Goal: Use online tool/utility: Utilize a website feature to perform a specific function

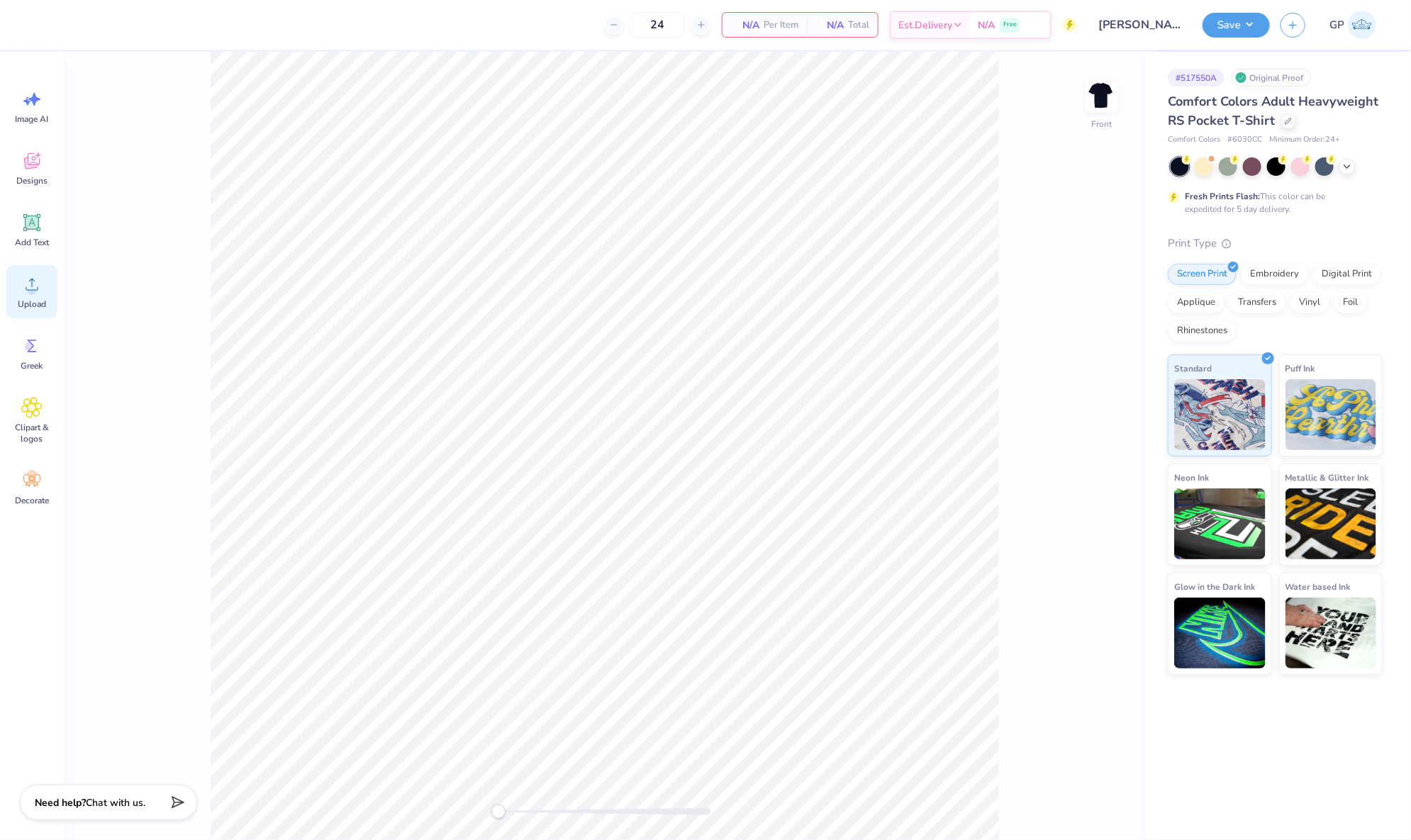
click at [35, 282] on icon at bounding box center [31, 283] width 21 height 21
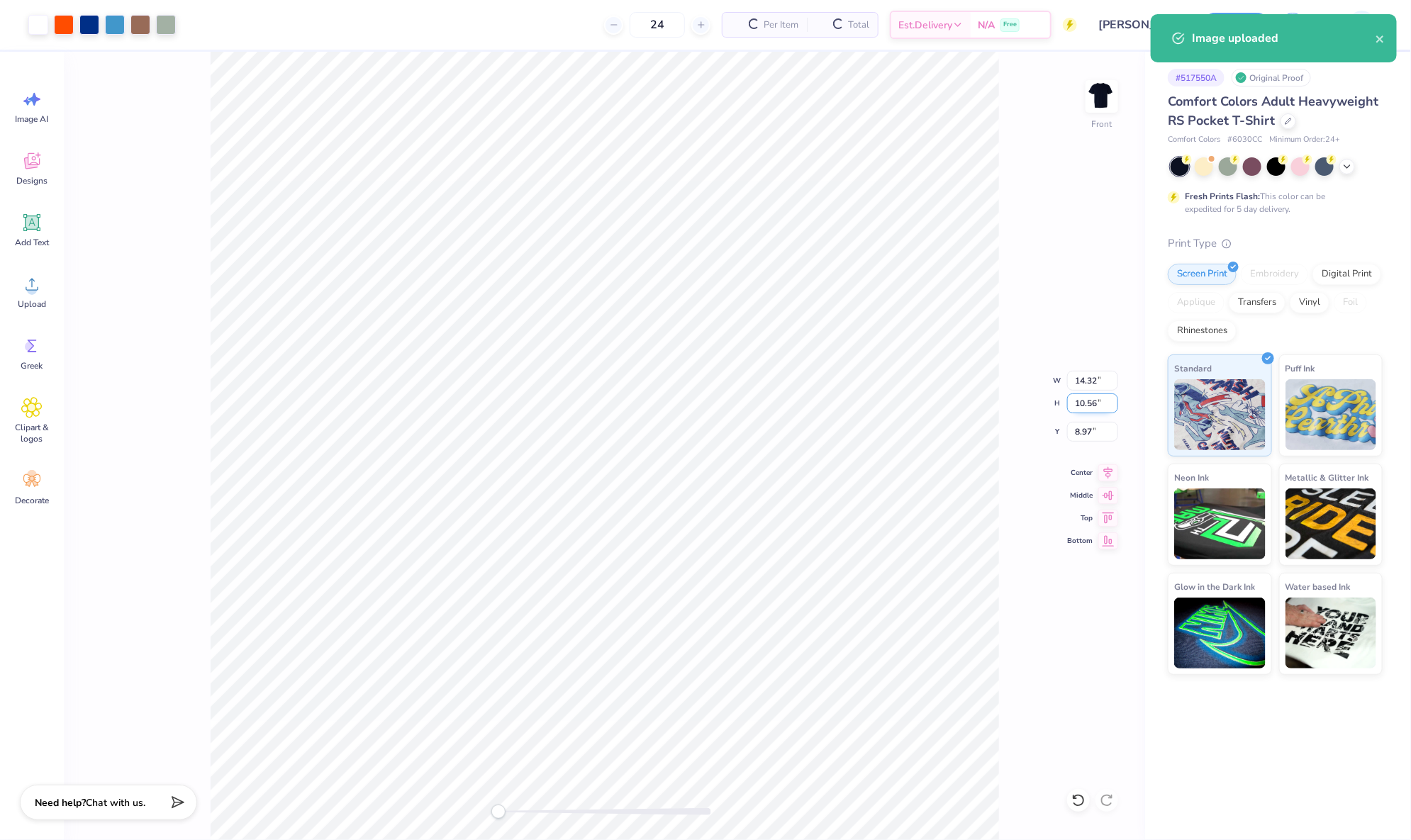
click at [1078, 400] on input "10.56" at bounding box center [1093, 404] width 51 height 20
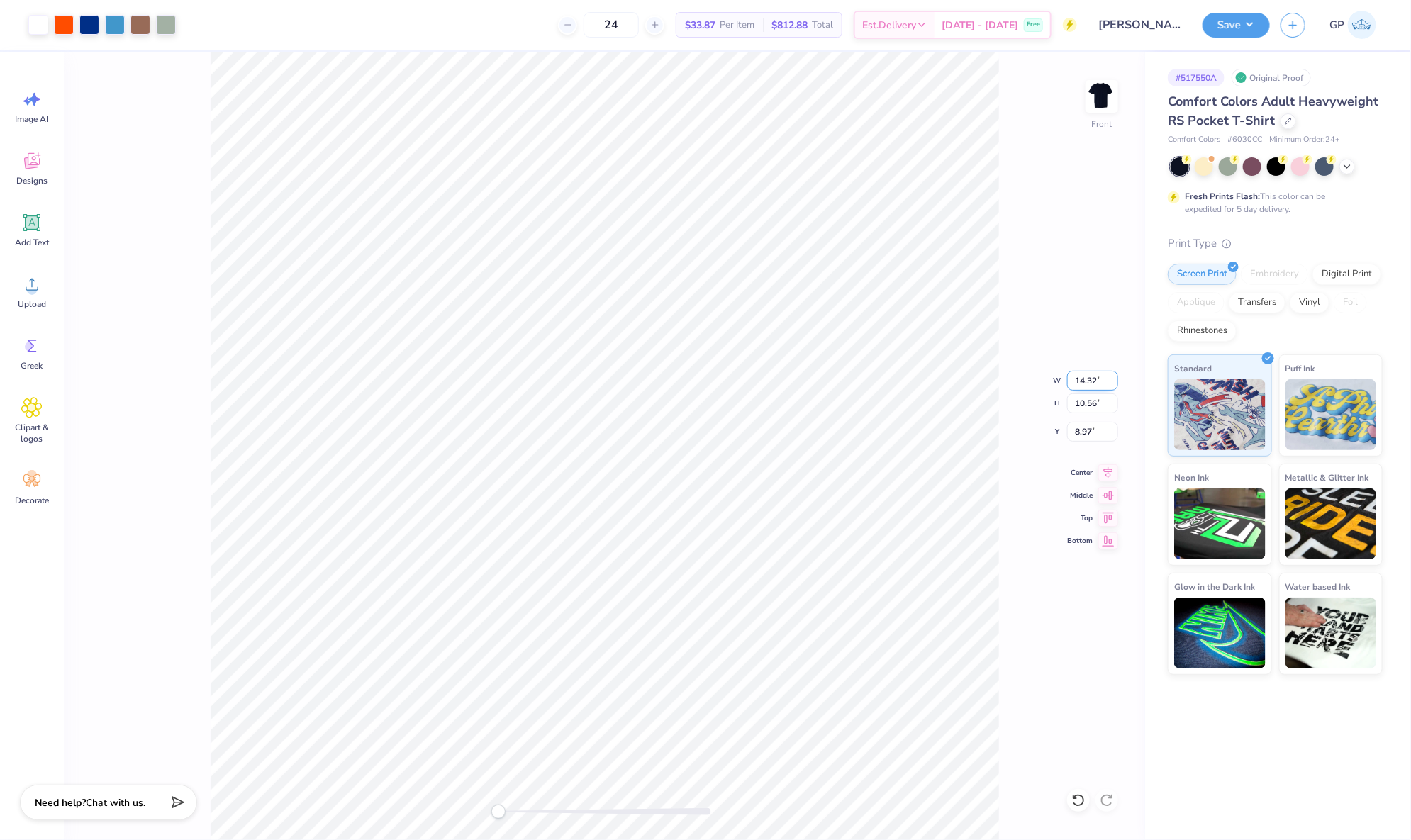
click at [1098, 379] on input "14.32" at bounding box center [1093, 381] width 51 height 20
type input "14.321"
click at [33, 18] on div at bounding box center [38, 23] width 20 height 20
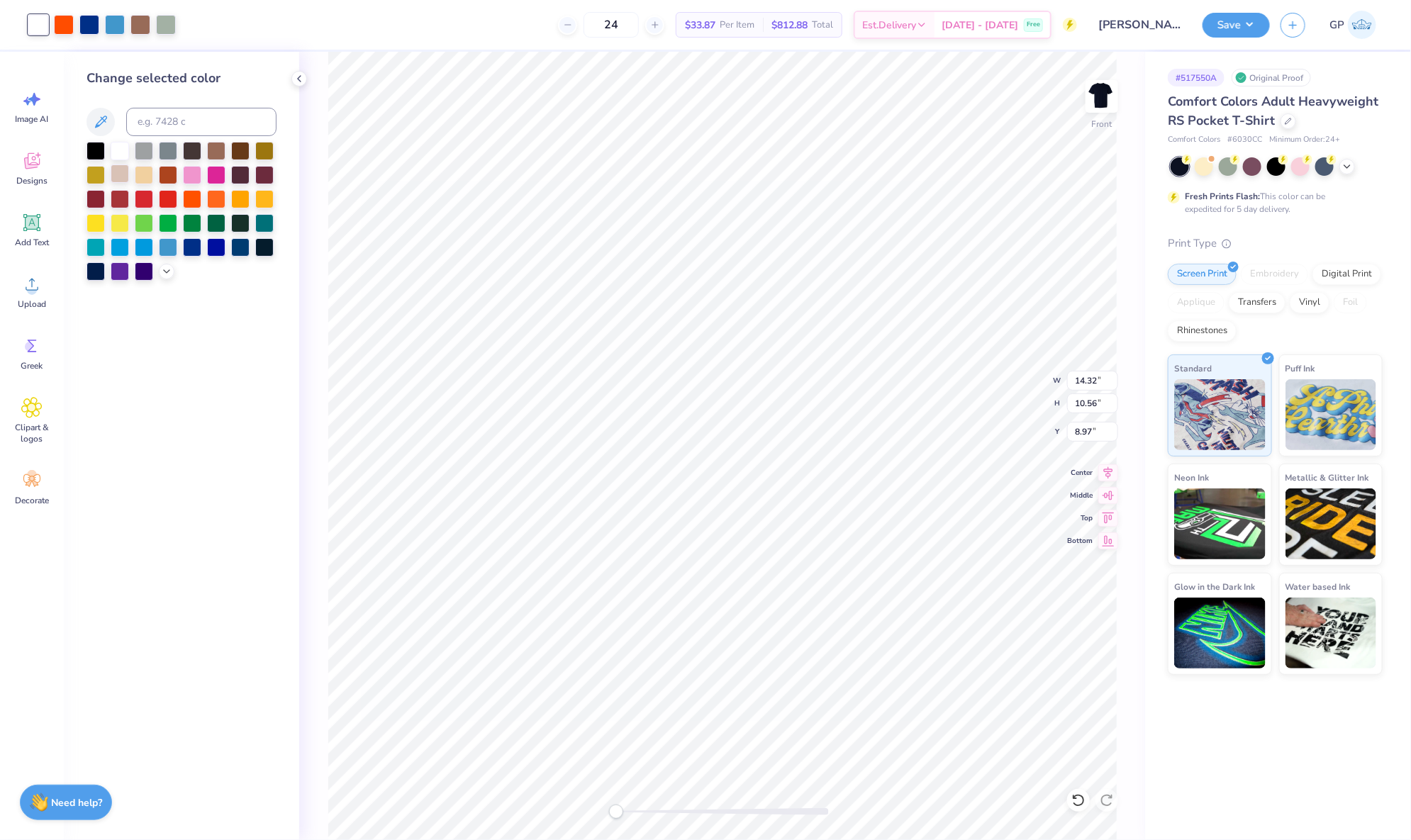
click at [122, 176] on div at bounding box center [120, 174] width 18 height 18
click at [32, 232] on icon at bounding box center [31, 222] width 21 height 21
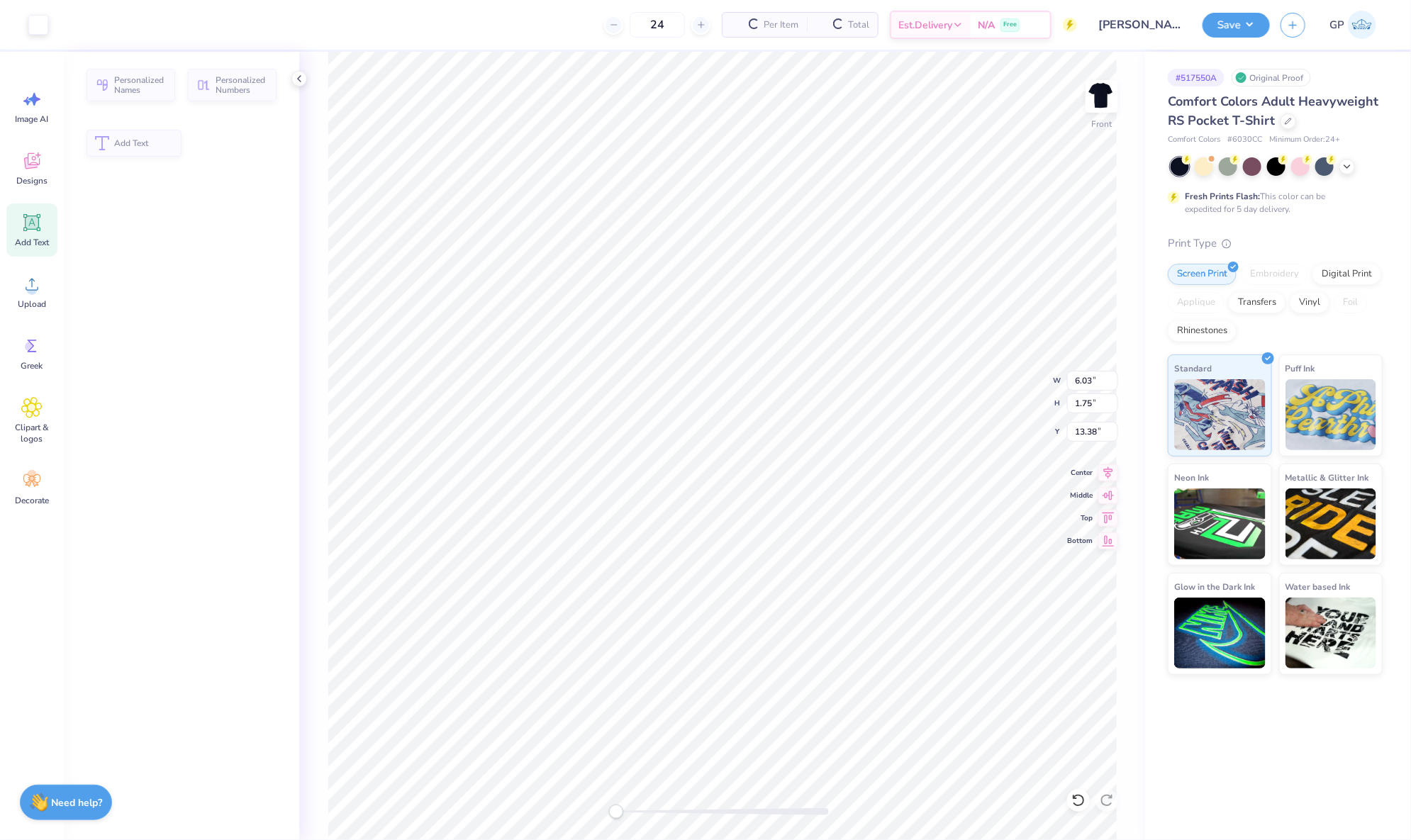
type input "6.03"
type input "1.75"
type input "13.38"
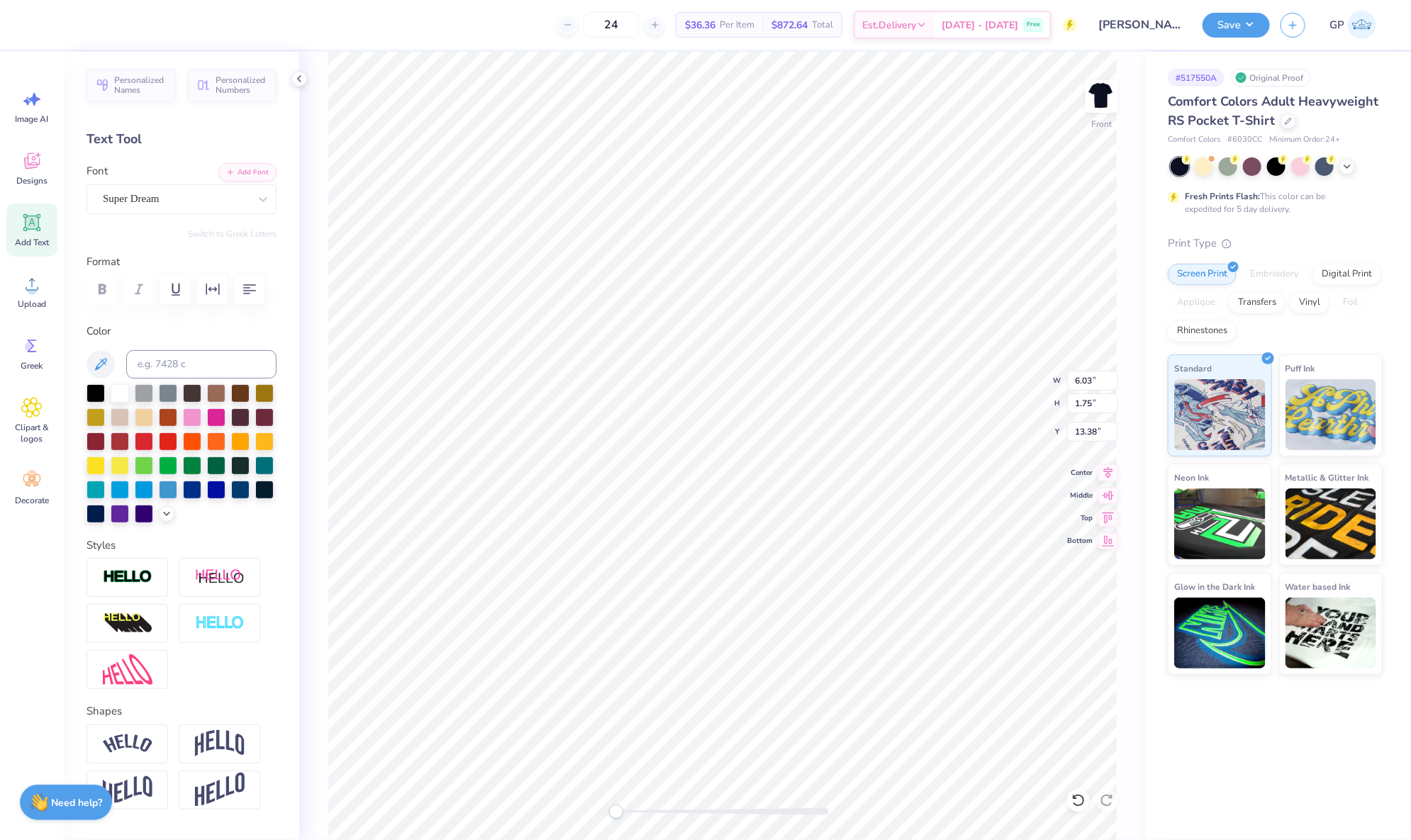
click at [240, 155] on div "Personalized Names Personalized Numbers Text Tool Add Font Font Super Dream Swi…" at bounding box center [181, 445] width 236 height 788
click at [238, 166] on button "Add Font" at bounding box center [247, 171] width 59 height 18
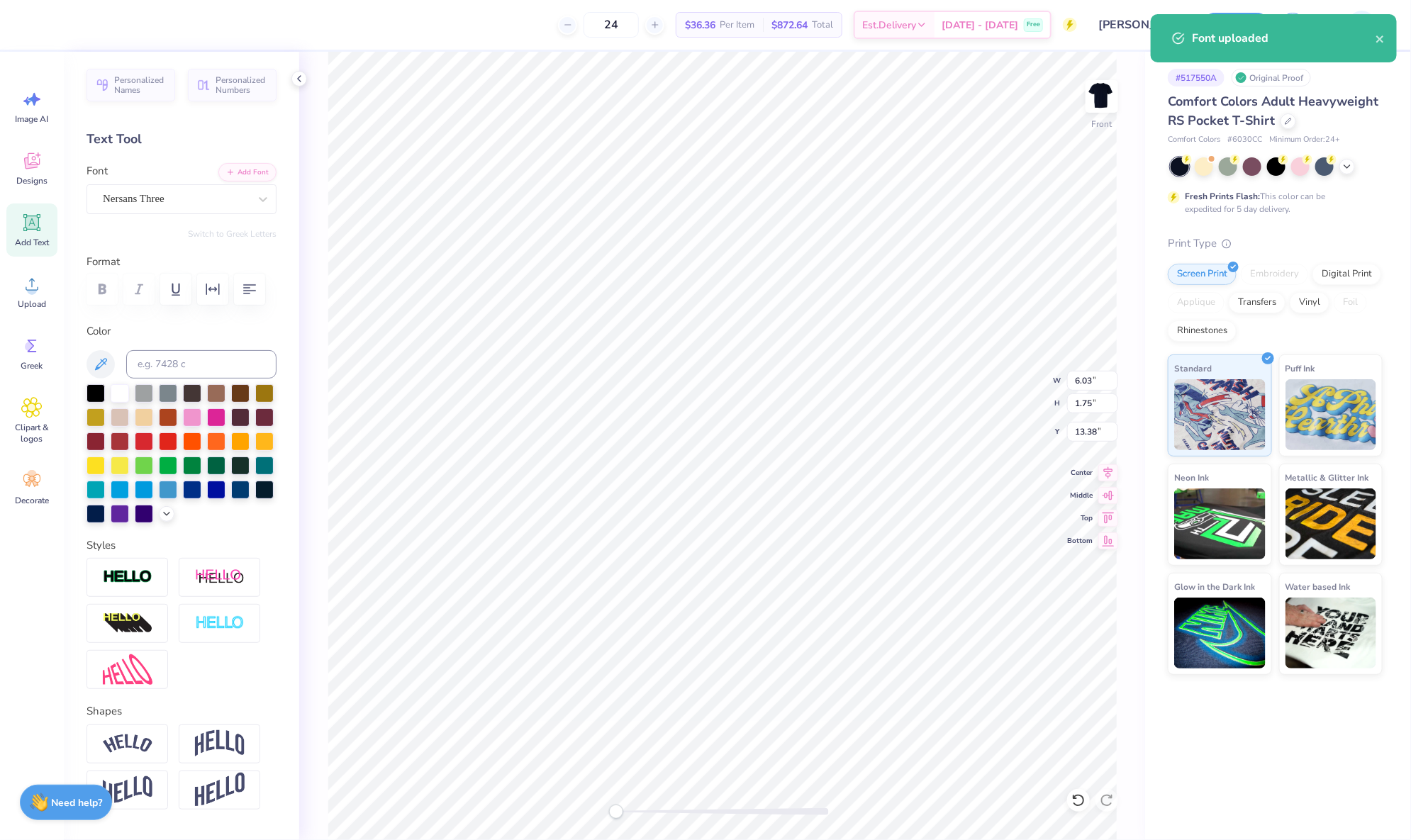
type textarea "parents weekend 2025"
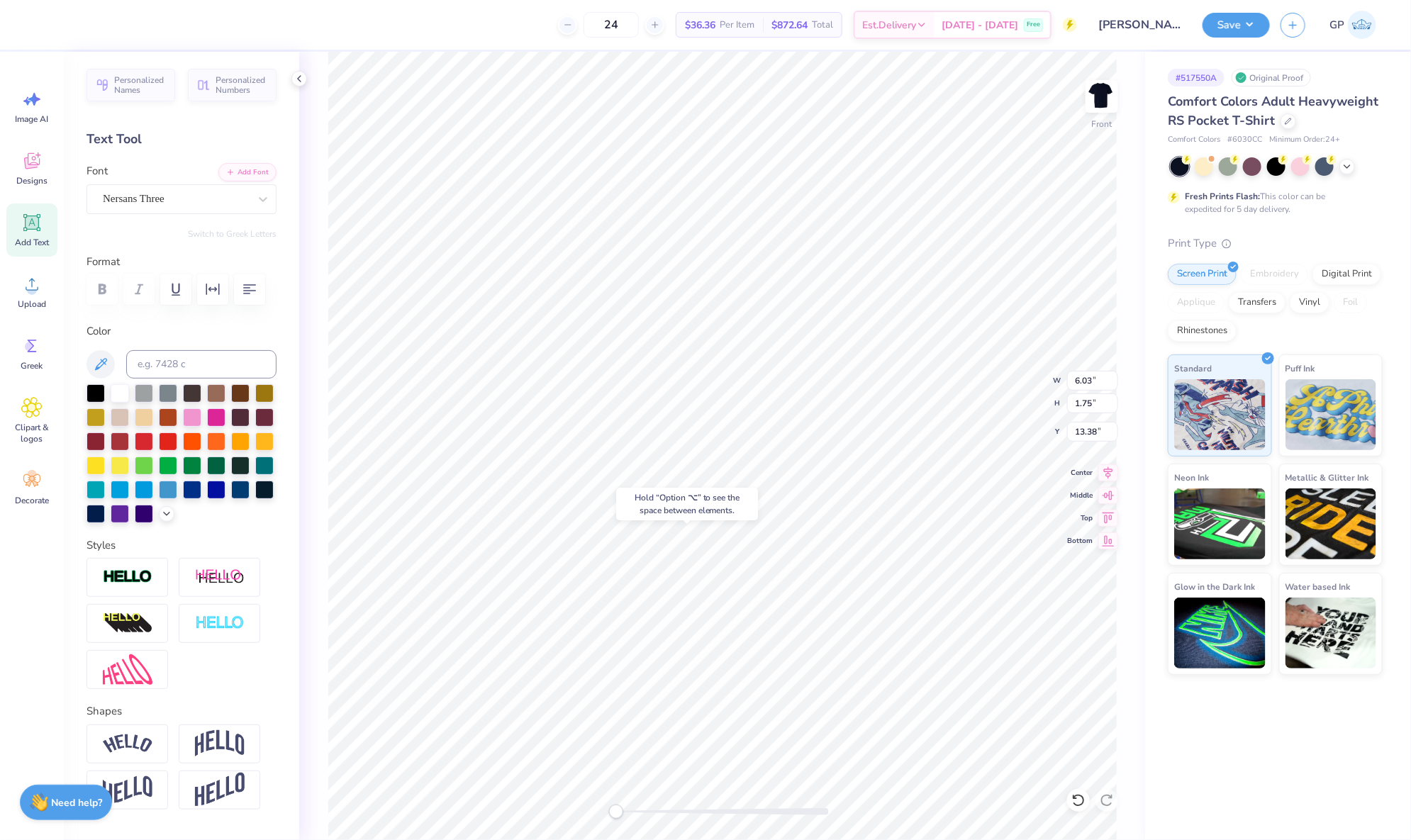
click at [639, 812] on div at bounding box center [722, 812] width 213 height 7
type input "11.80"
type input "0.67"
type input "17.99"
type textarea "[GEOGRAPHIC_DATA], [US_STATE]"
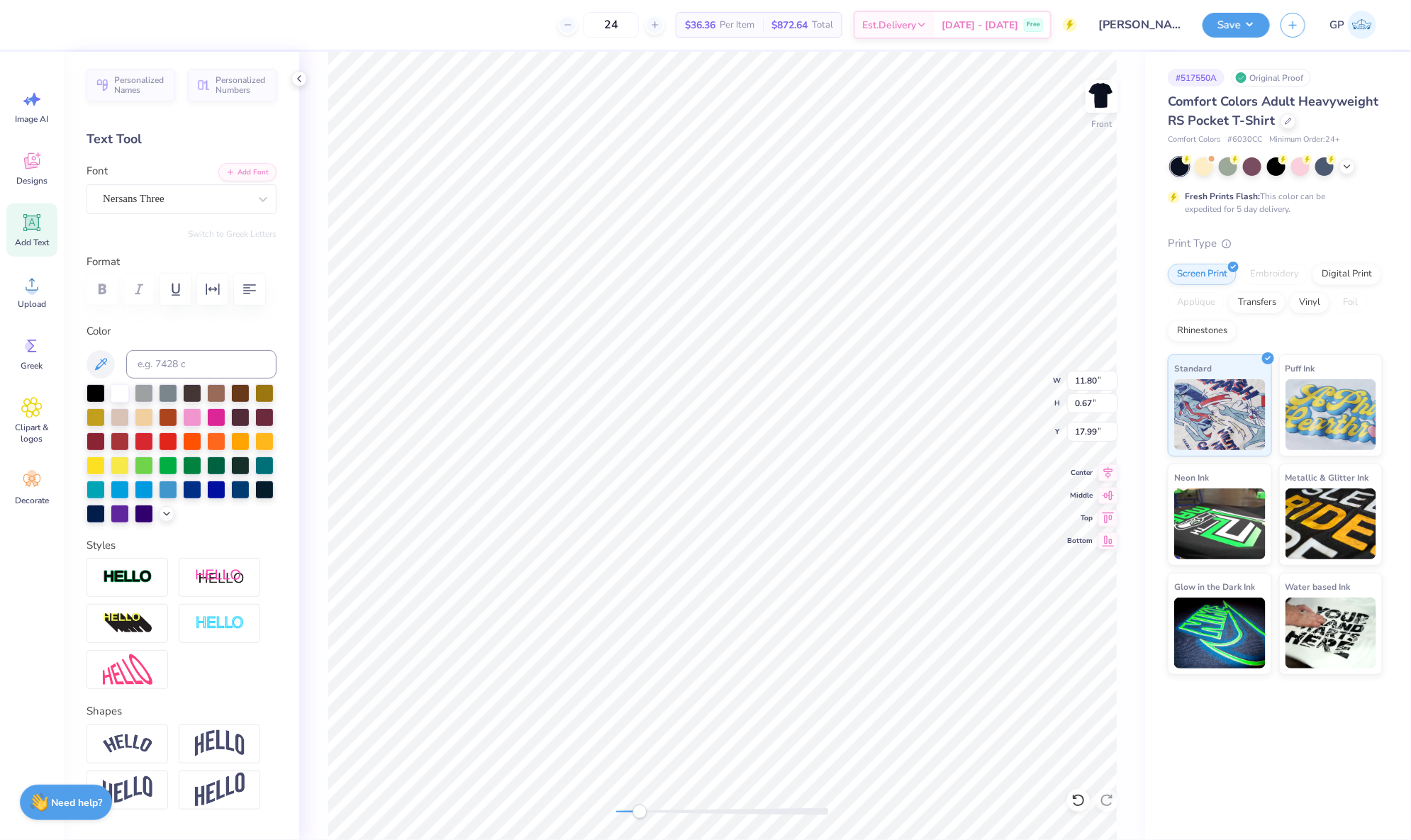
scroll to position [17, 2]
click at [217, 299] on button "button" at bounding box center [212, 288] width 31 height 31
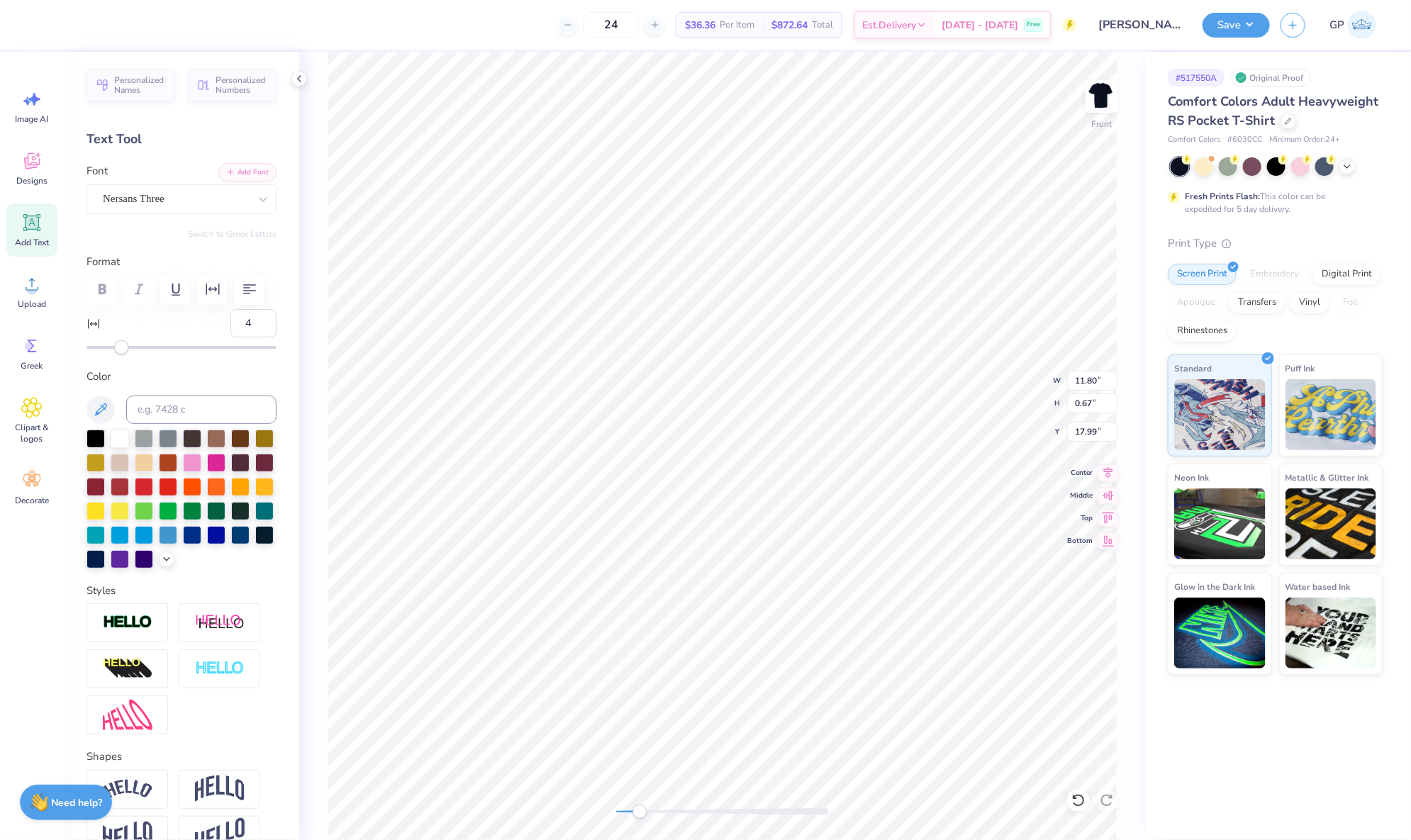
type input "5"
drag, startPoint x: 115, startPoint y: 379, endPoint x: 124, endPoint y: 381, distance: 9.2
click at [124, 354] on div "Accessibility label" at bounding box center [122, 347] width 14 height 14
type input "13"
drag, startPoint x: 122, startPoint y: 381, endPoint x: 135, endPoint y: 380, distance: 13.0
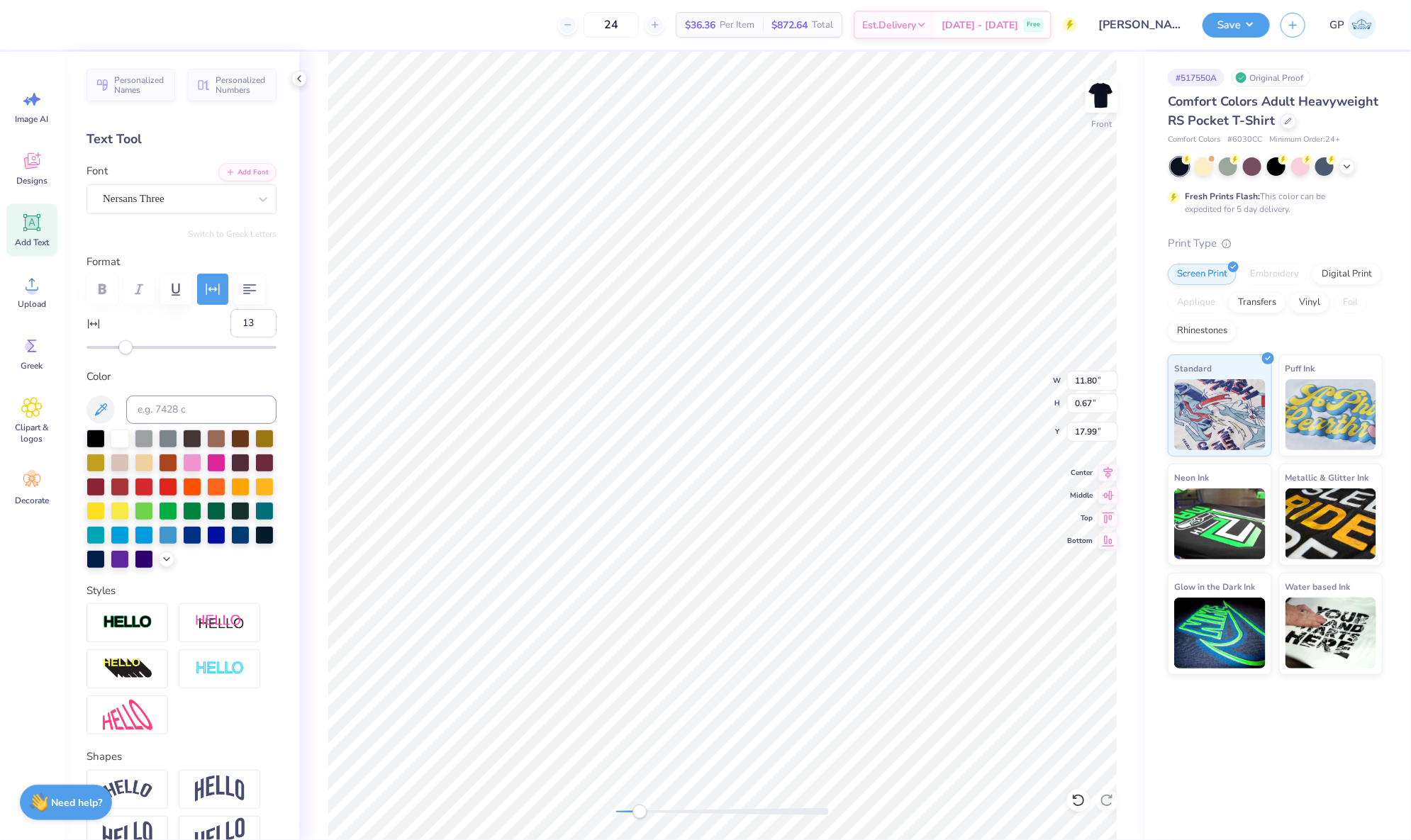
click at [133, 354] on div "Accessibility label" at bounding box center [125, 347] width 14 height 14
type input "18"
click at [142, 354] on div "Accessibility label" at bounding box center [141, 347] width 14 height 14
click at [593, 816] on div "Front W 11.80 11.80 " H 0.67 0.67 " Y 17.99 17.99 " Center Middle Top Bottom" at bounding box center [722, 445] width 846 height 788
click at [100, 24] on div at bounding box center [102, 25] width 147 height 20
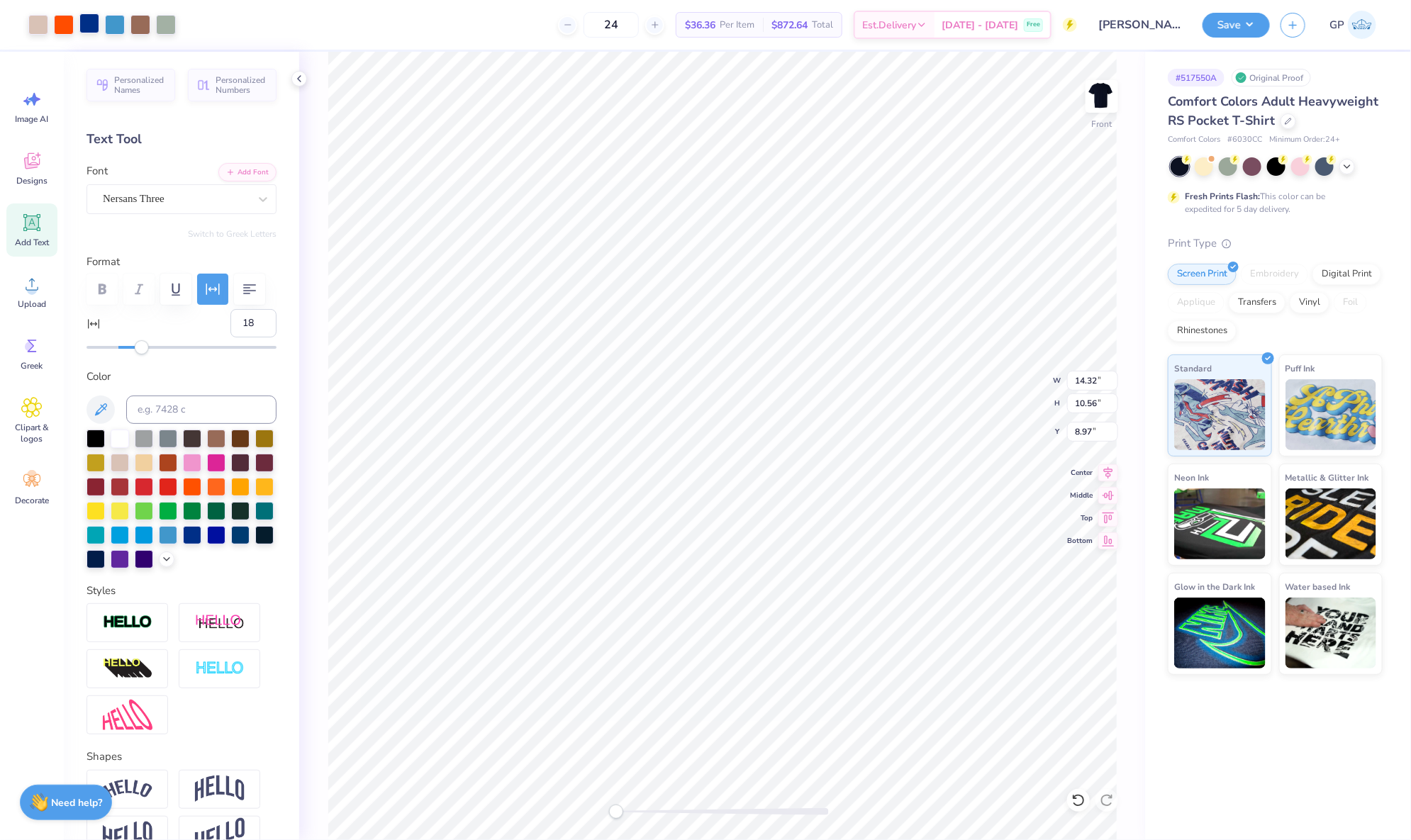
click at [87, 24] on div at bounding box center [89, 23] width 20 height 20
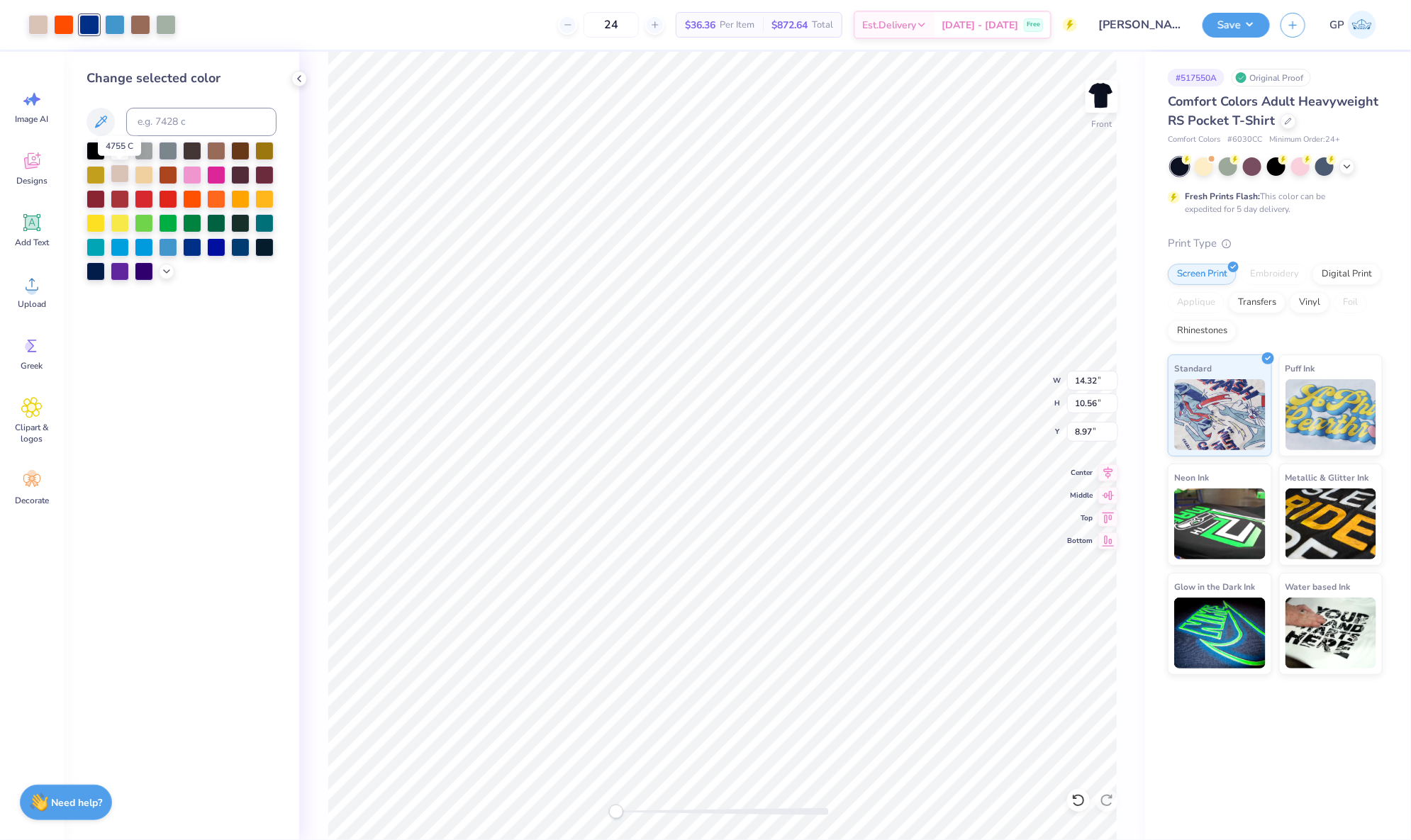
click at [116, 175] on div at bounding box center [120, 174] width 18 height 18
click at [30, 289] on icon at bounding box center [32, 284] width 13 height 12
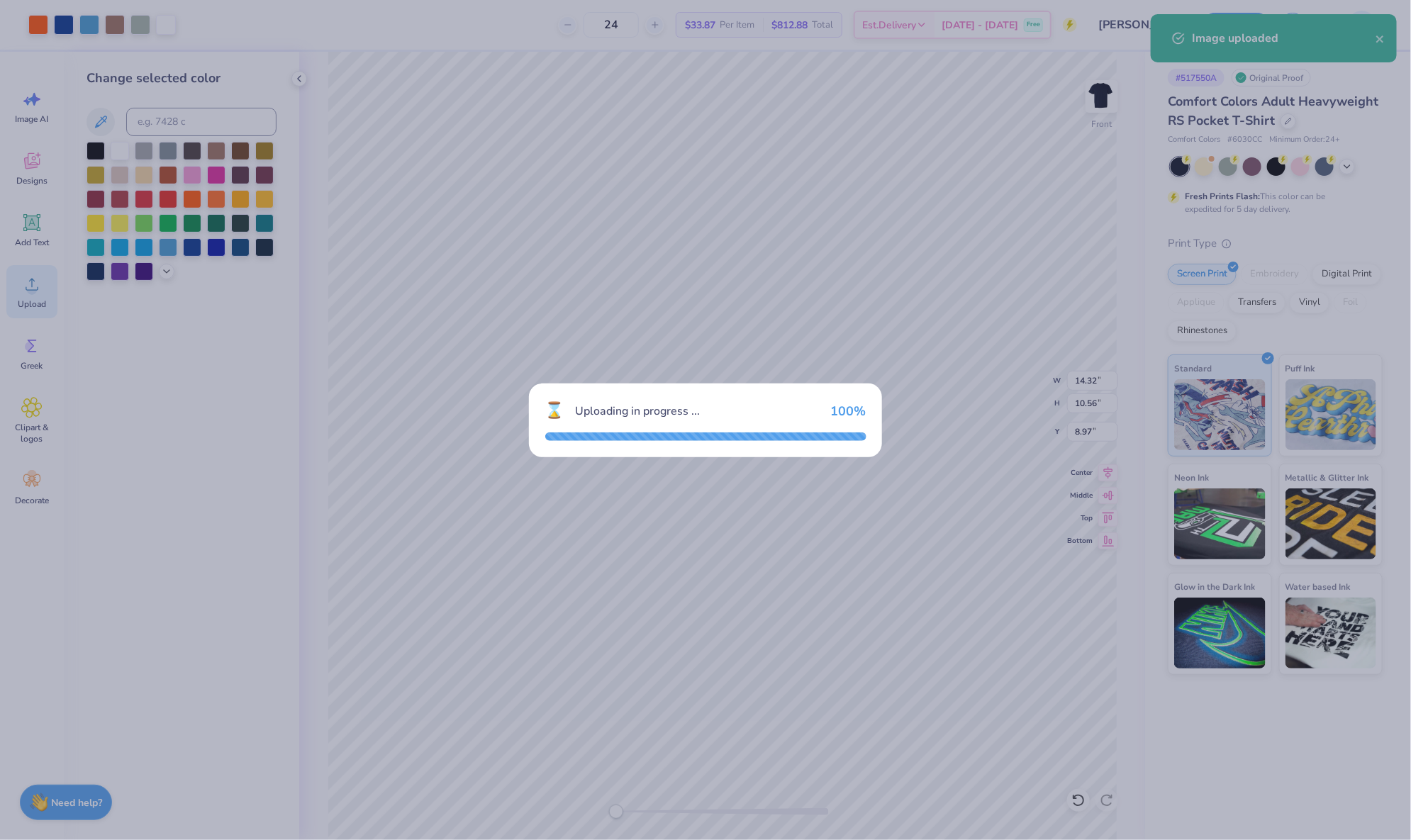
type input "8.84"
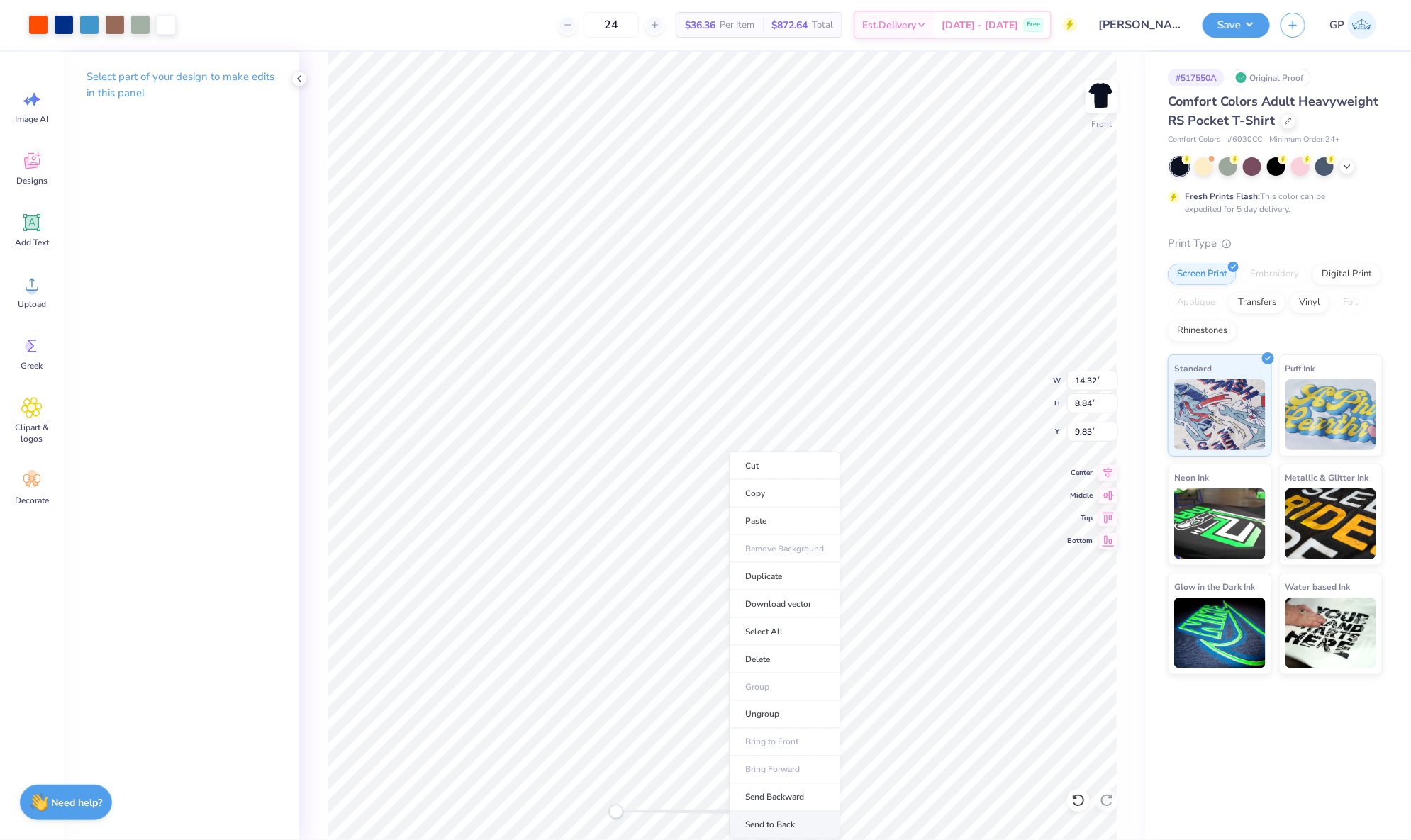
click at [767, 821] on li "Send to Back" at bounding box center [784, 825] width 111 height 28
type input "8.97"
type input "10.56"
click at [1095, 380] on input "14.32" at bounding box center [1093, 381] width 51 height 20
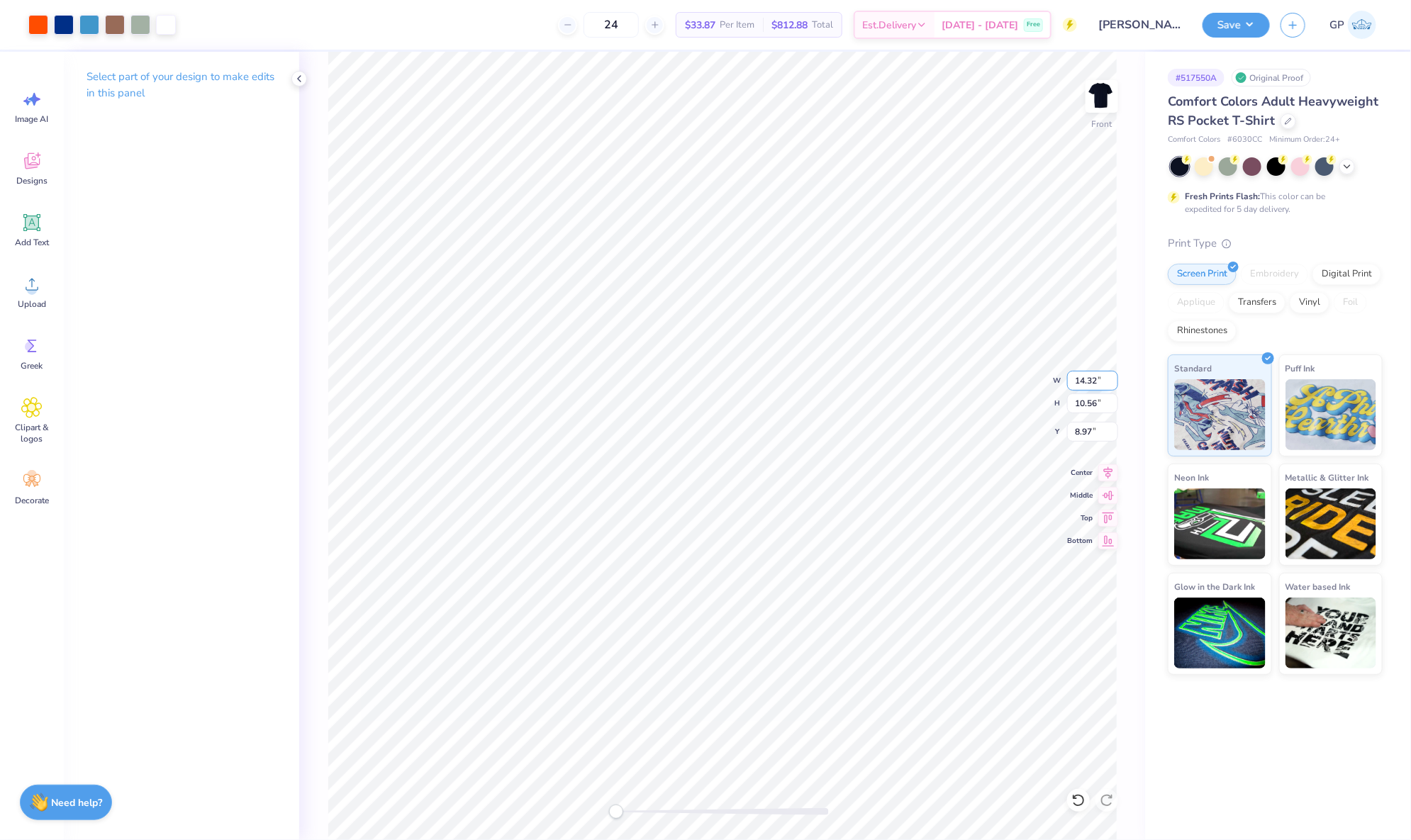
click at [1095, 380] on input "14.32" at bounding box center [1093, 381] width 51 height 20
click at [1090, 388] on input "14.32" at bounding box center [1093, 381] width 51 height 20
type input "10.91"
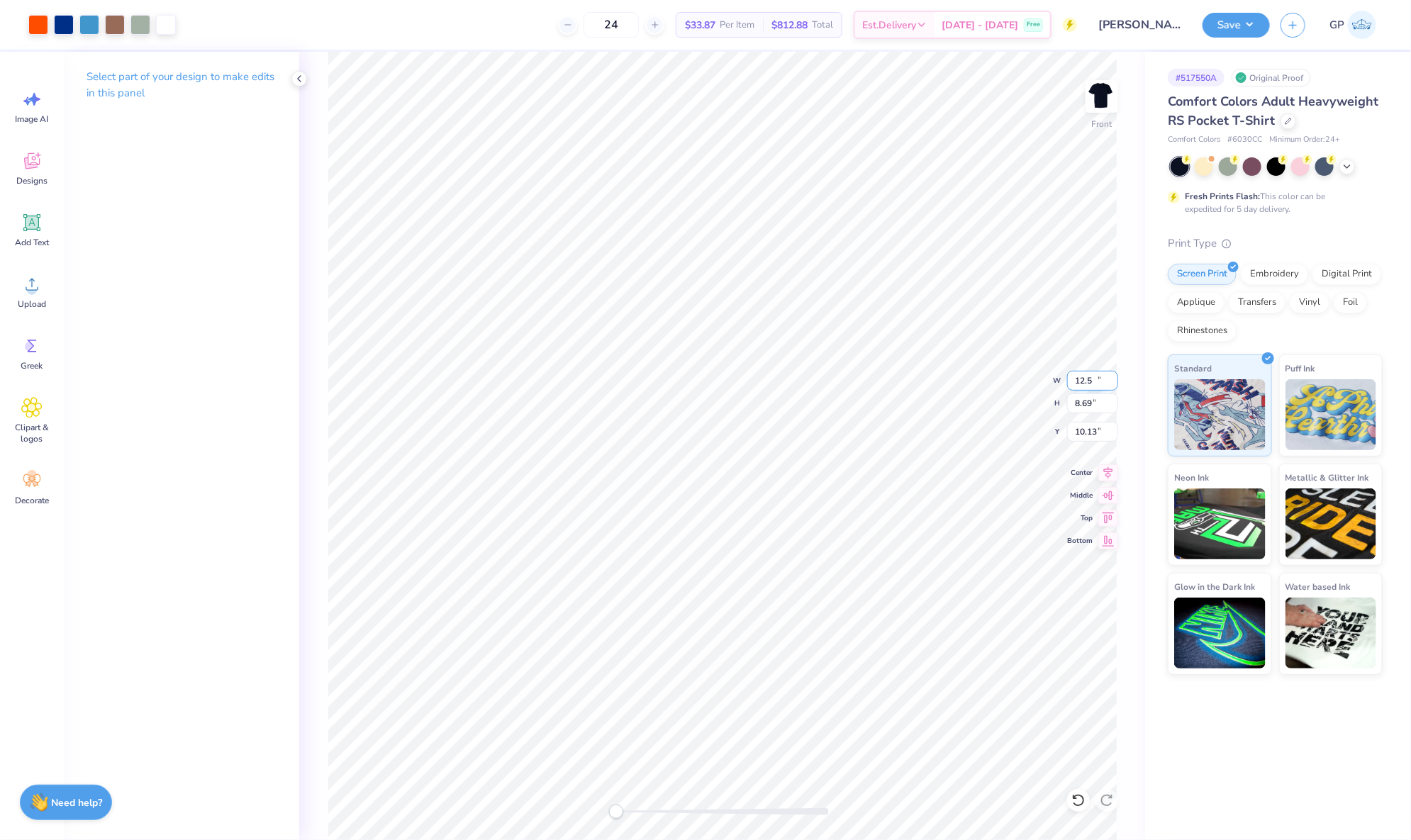
type input "8.69"
type input "2.70"
type input "11.52"
type input "1.51"
type input "11.07"
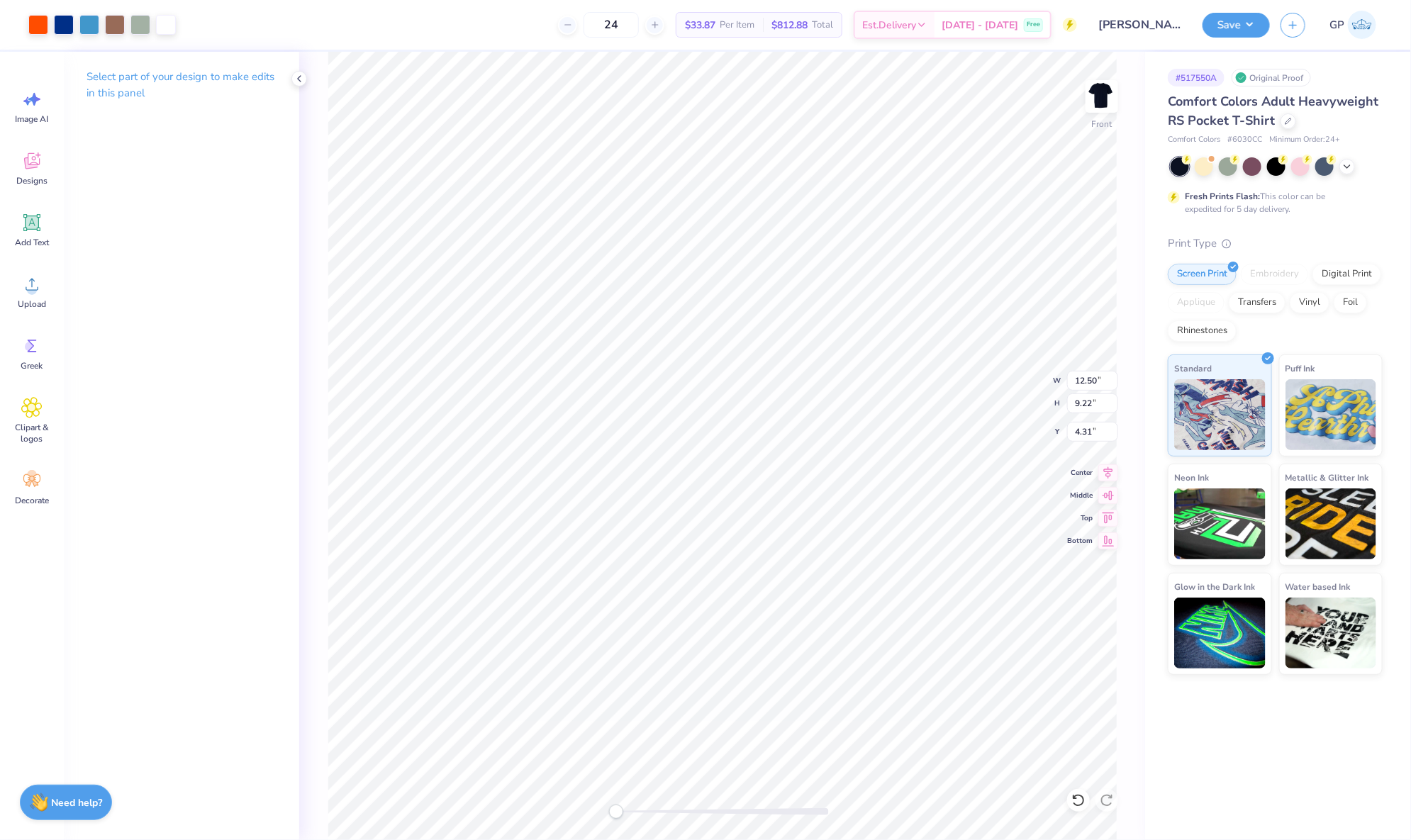
type input "4.31"
type input "12.00"
type input "8.95"
click at [1086, 435] on input "2.57" at bounding box center [1093, 432] width 51 height 20
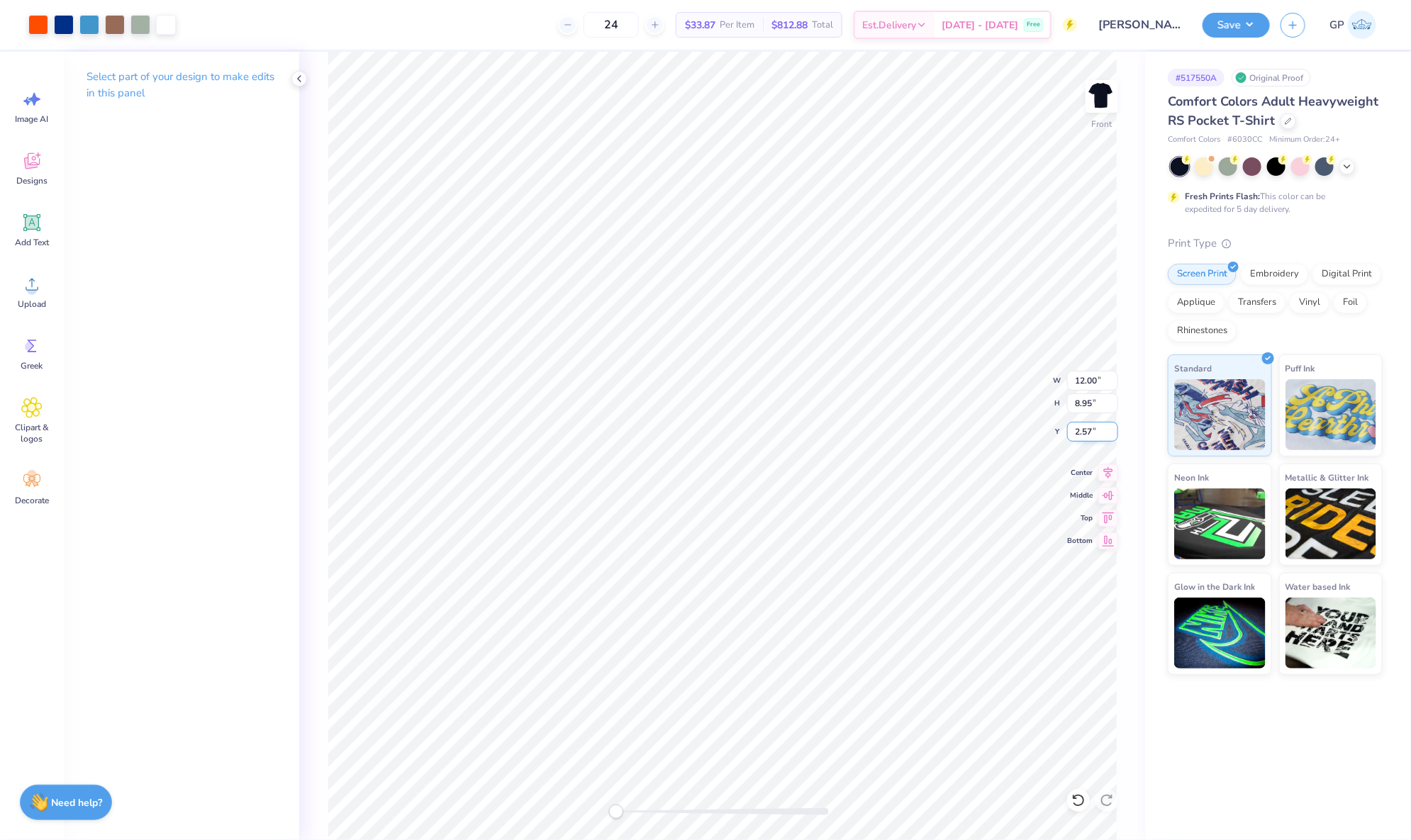
click at [1086, 435] on input "2.57" at bounding box center [1093, 432] width 51 height 20
type input "3.00"
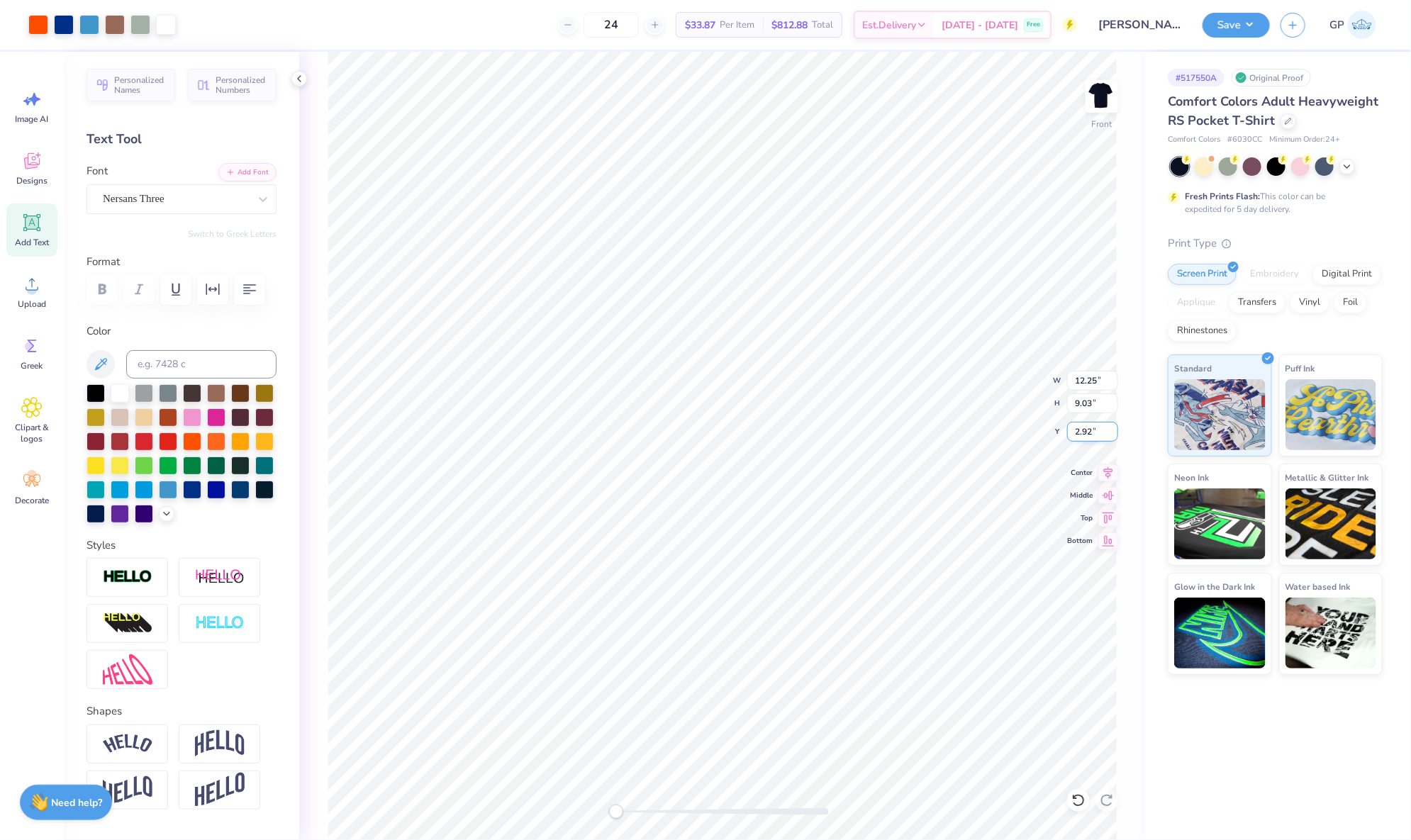
click at [1075, 429] on input "2.92" at bounding box center [1093, 432] width 51 height 20
type input "3.00"
click at [1105, 92] on img at bounding box center [1102, 96] width 57 height 57
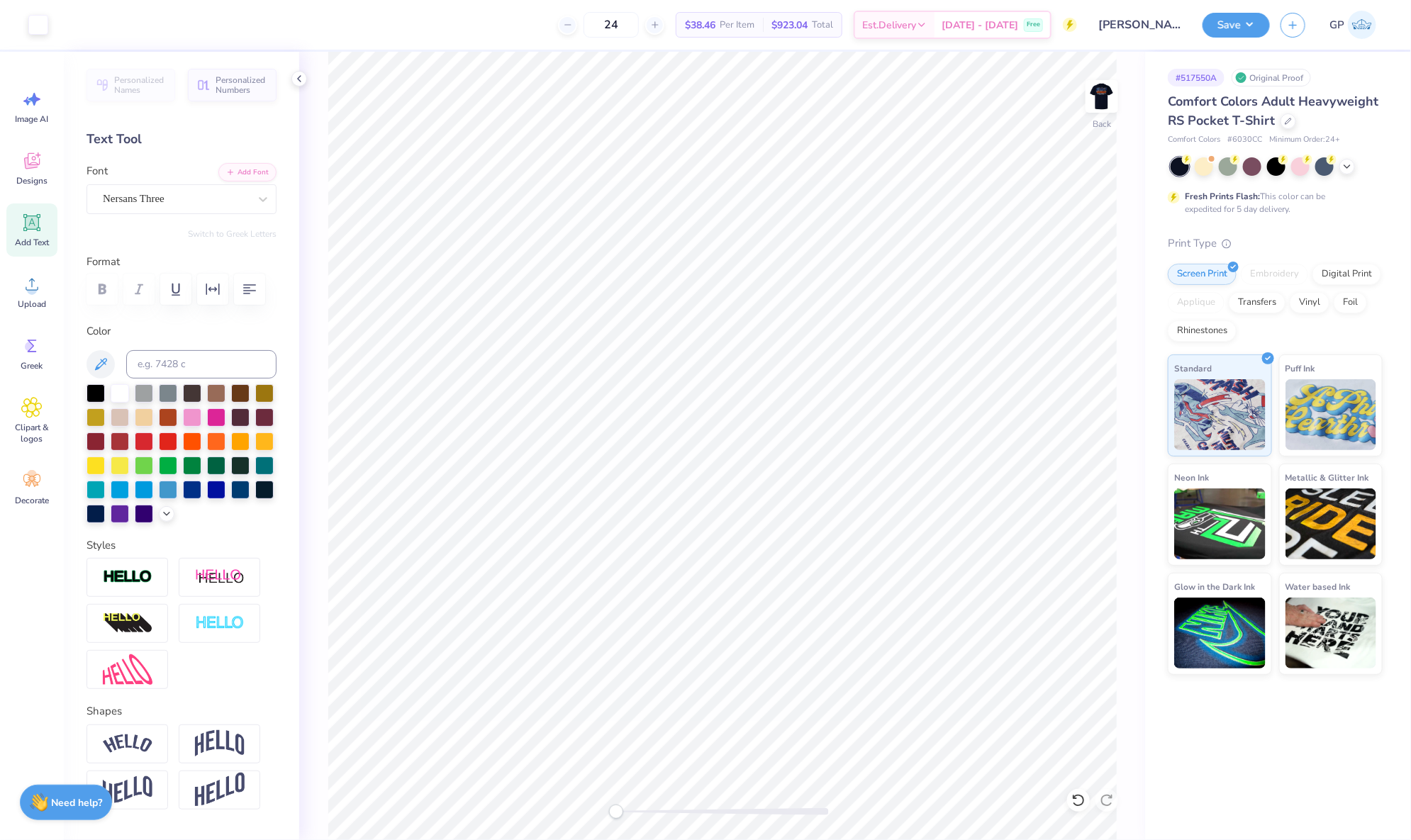
click at [30, 217] on icon at bounding box center [33, 223] width 13 height 13
click at [227, 163] on button "Add Font" at bounding box center [247, 171] width 59 height 18
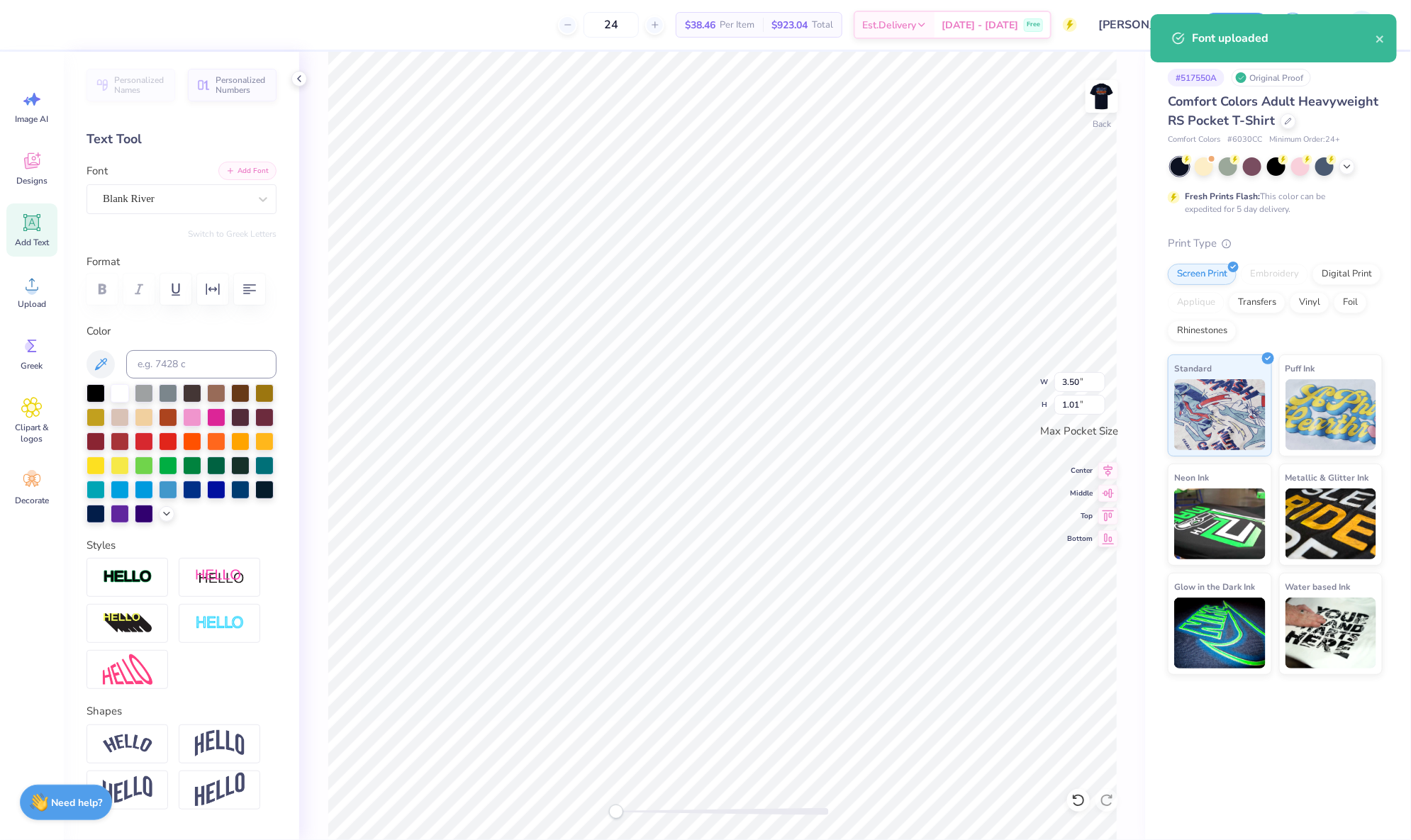
paste textarea "lacrosse"
type textarea "lacrosse"
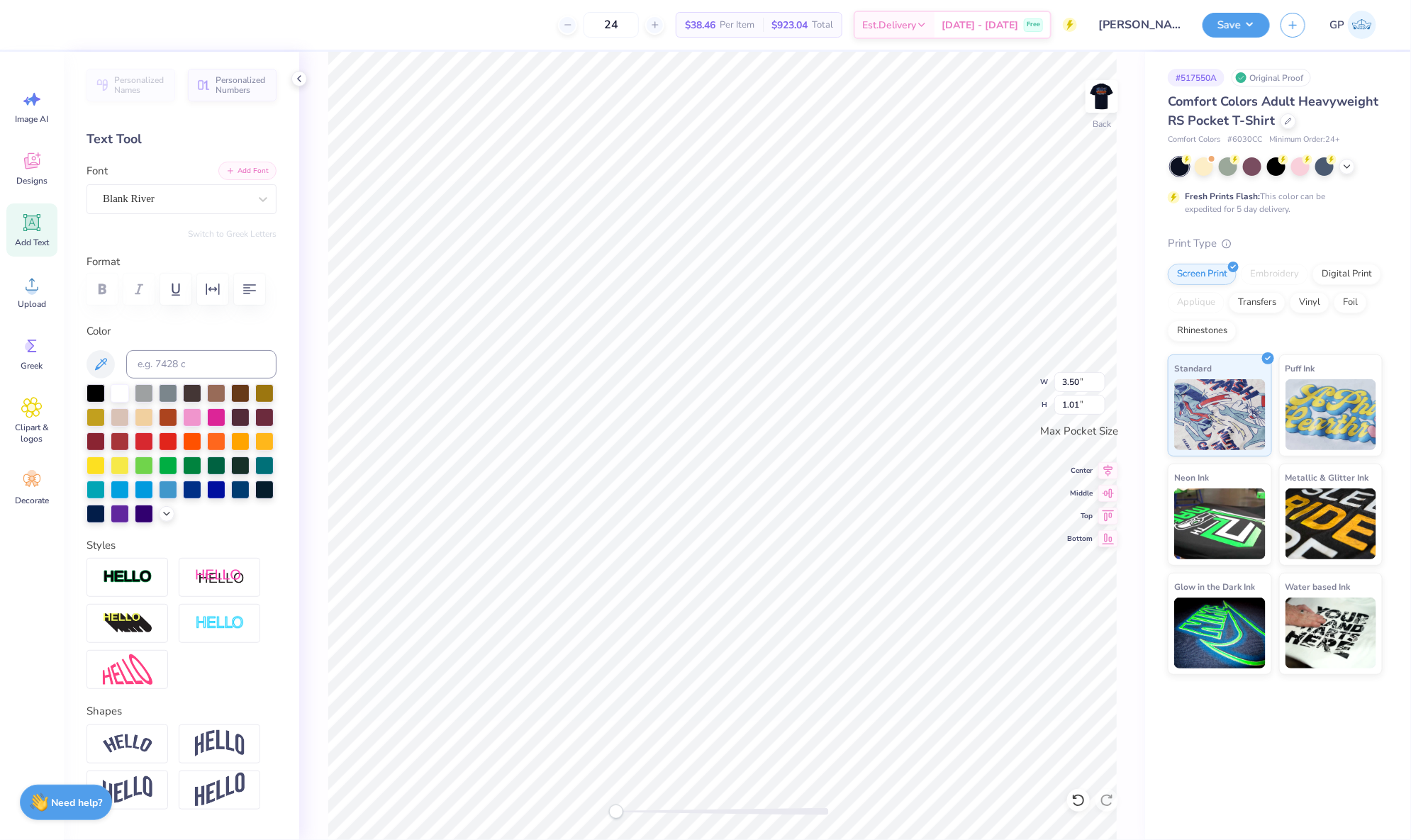
type input "3.43"
type input "0.19"
click at [657, 807] on div at bounding box center [722, 812] width 213 height 14
type textarea "parents weekend '25"
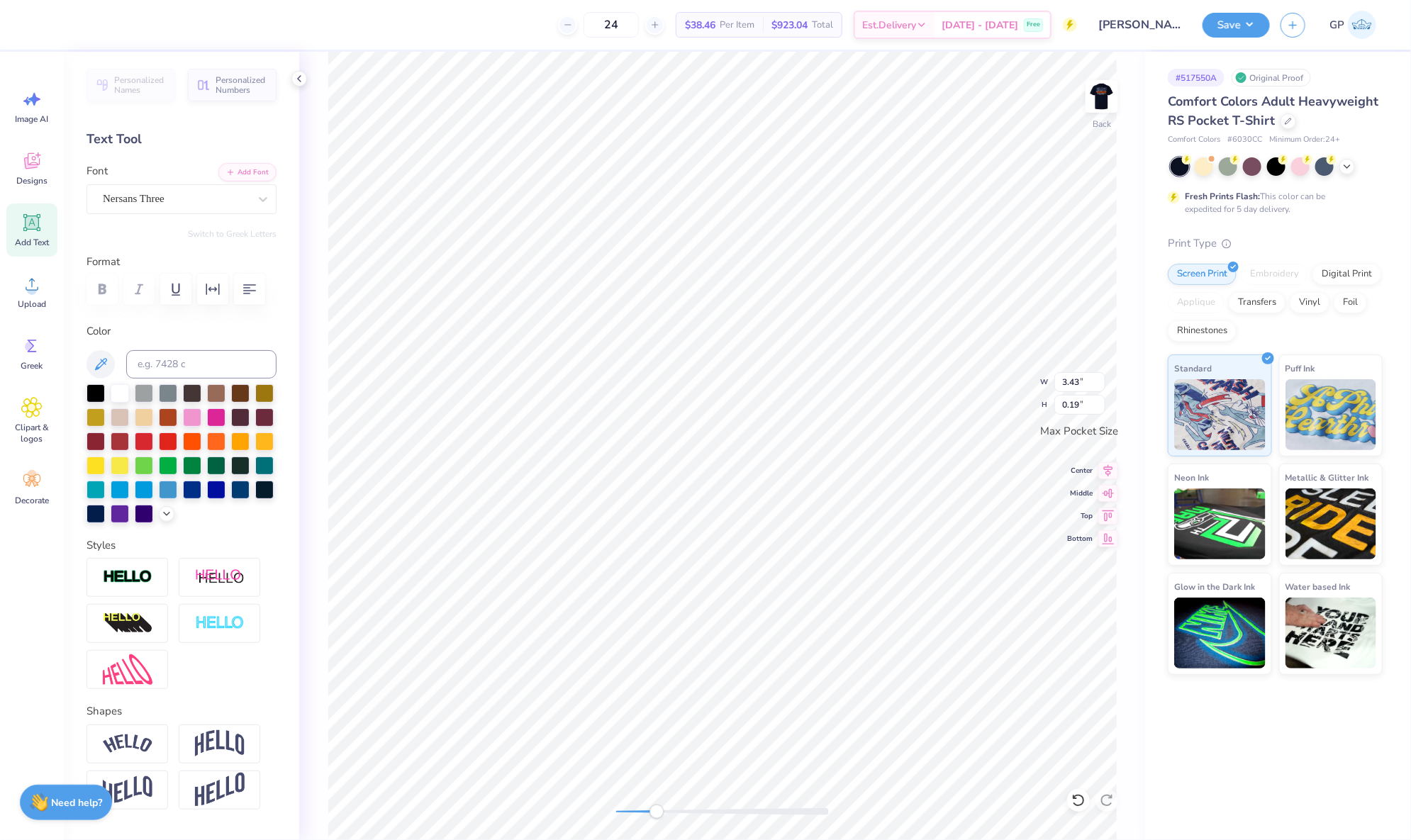
type input "3.44"
type input "0.82"
type input "3.17"
type input "0.19"
click at [531, 779] on div "Back W 3.44 3.44 " H 1.12 1.12 " Max Pocket Size Center Middle Top Bottom" at bounding box center [722, 445] width 846 height 788
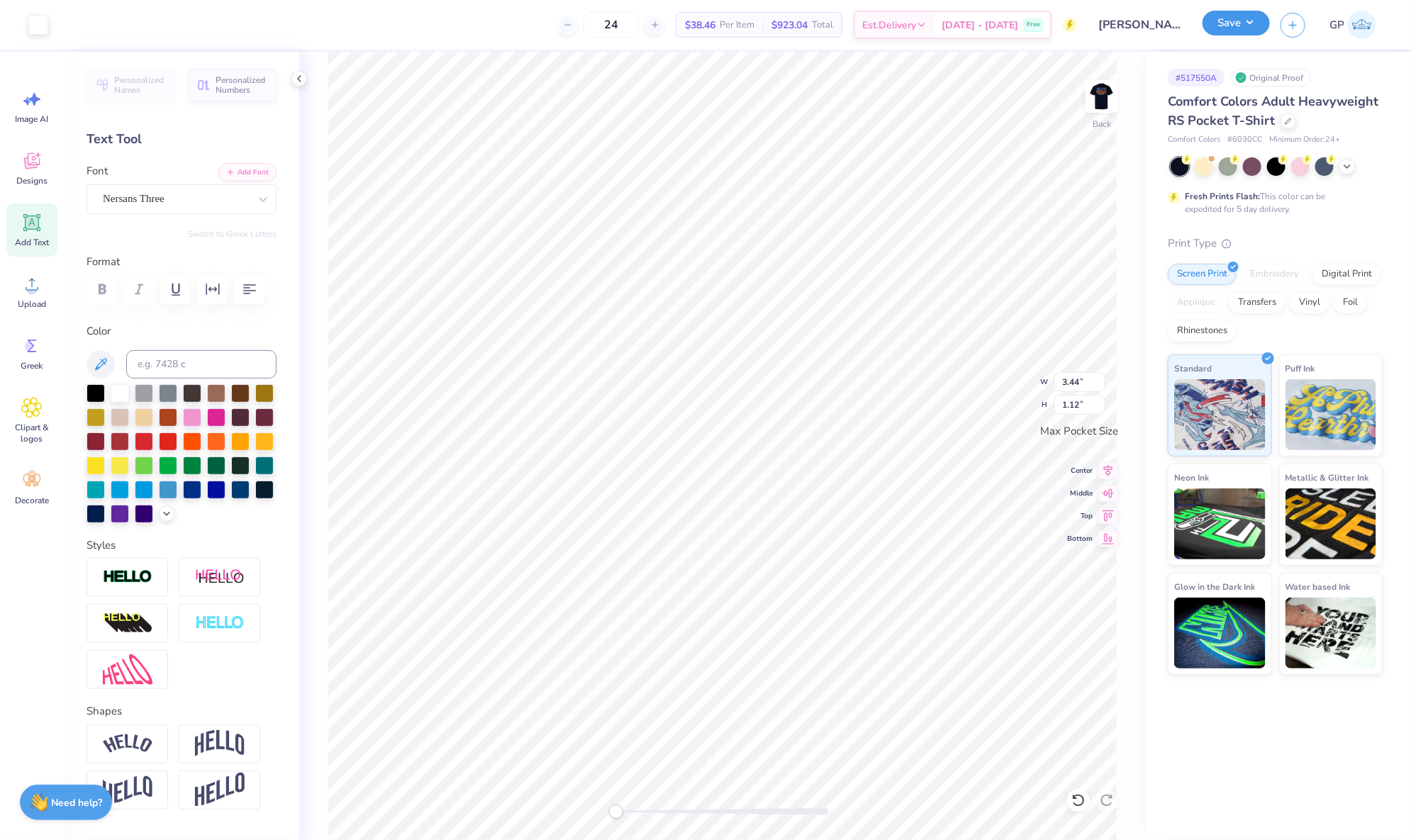
click at [1225, 24] on button "Save" at bounding box center [1236, 23] width 68 height 25
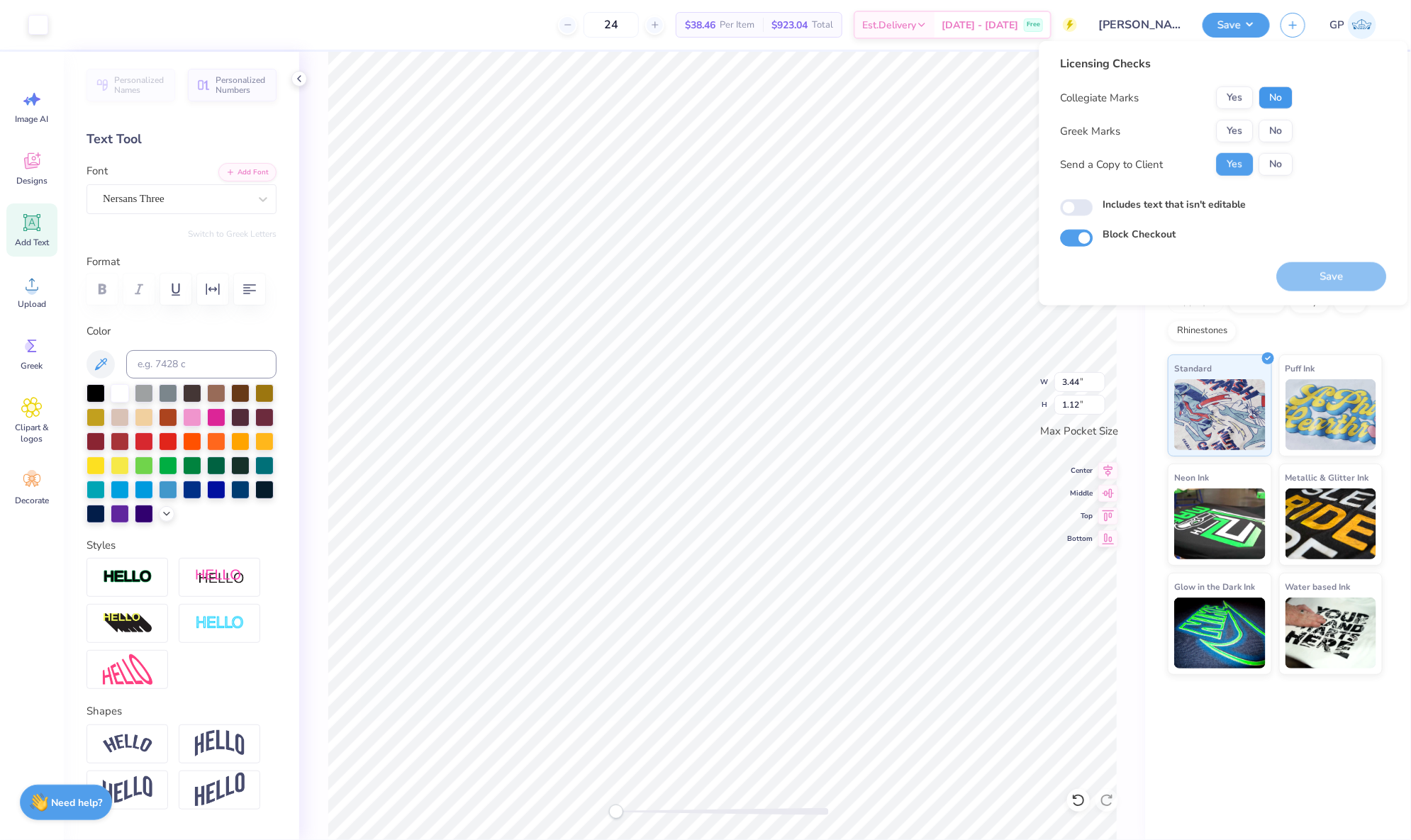
click at [1285, 101] on button "No" at bounding box center [1276, 98] width 34 height 23
click at [1248, 131] on button "Yes" at bounding box center [1235, 130] width 37 height 23
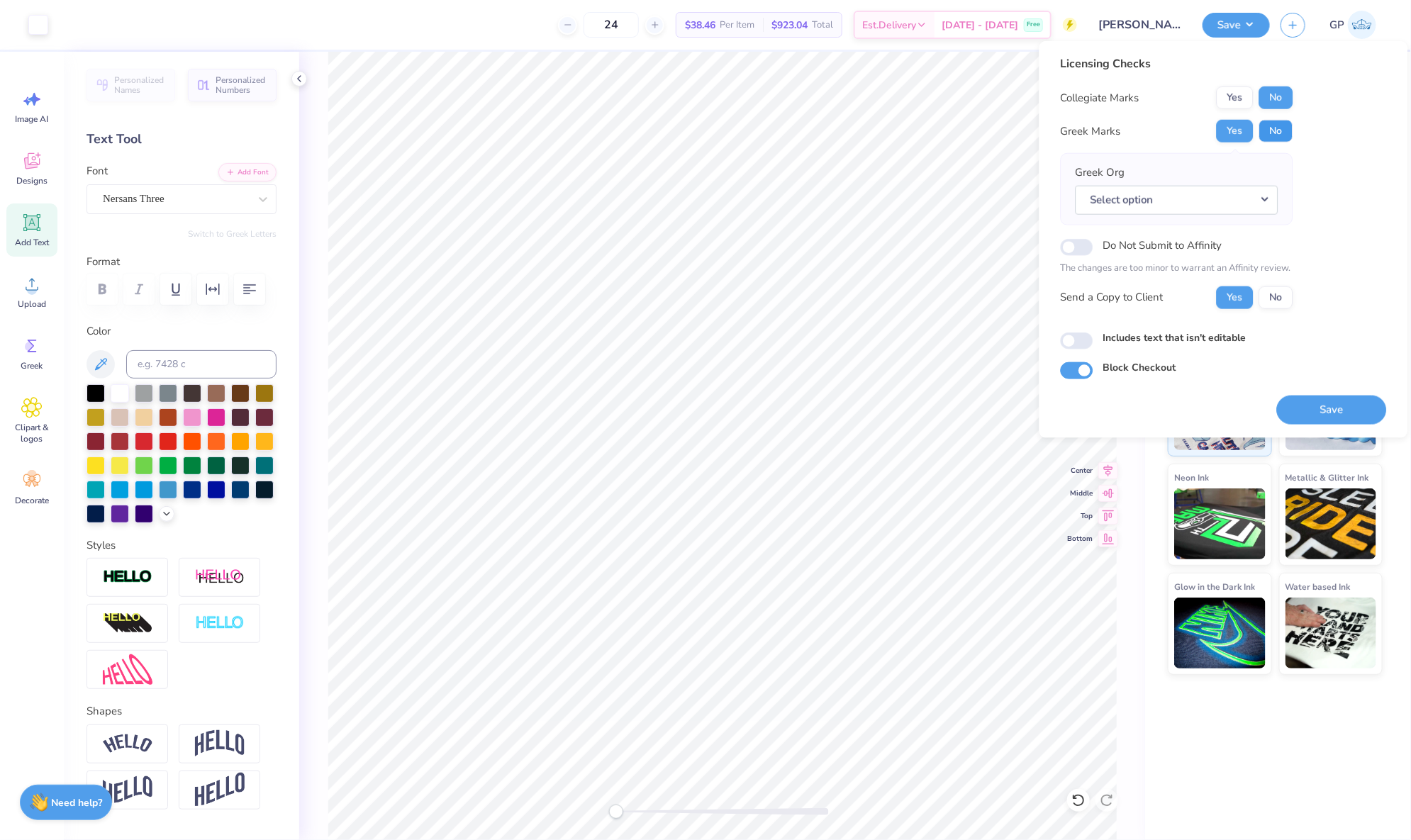
click at [1275, 130] on button "No" at bounding box center [1276, 130] width 34 height 23
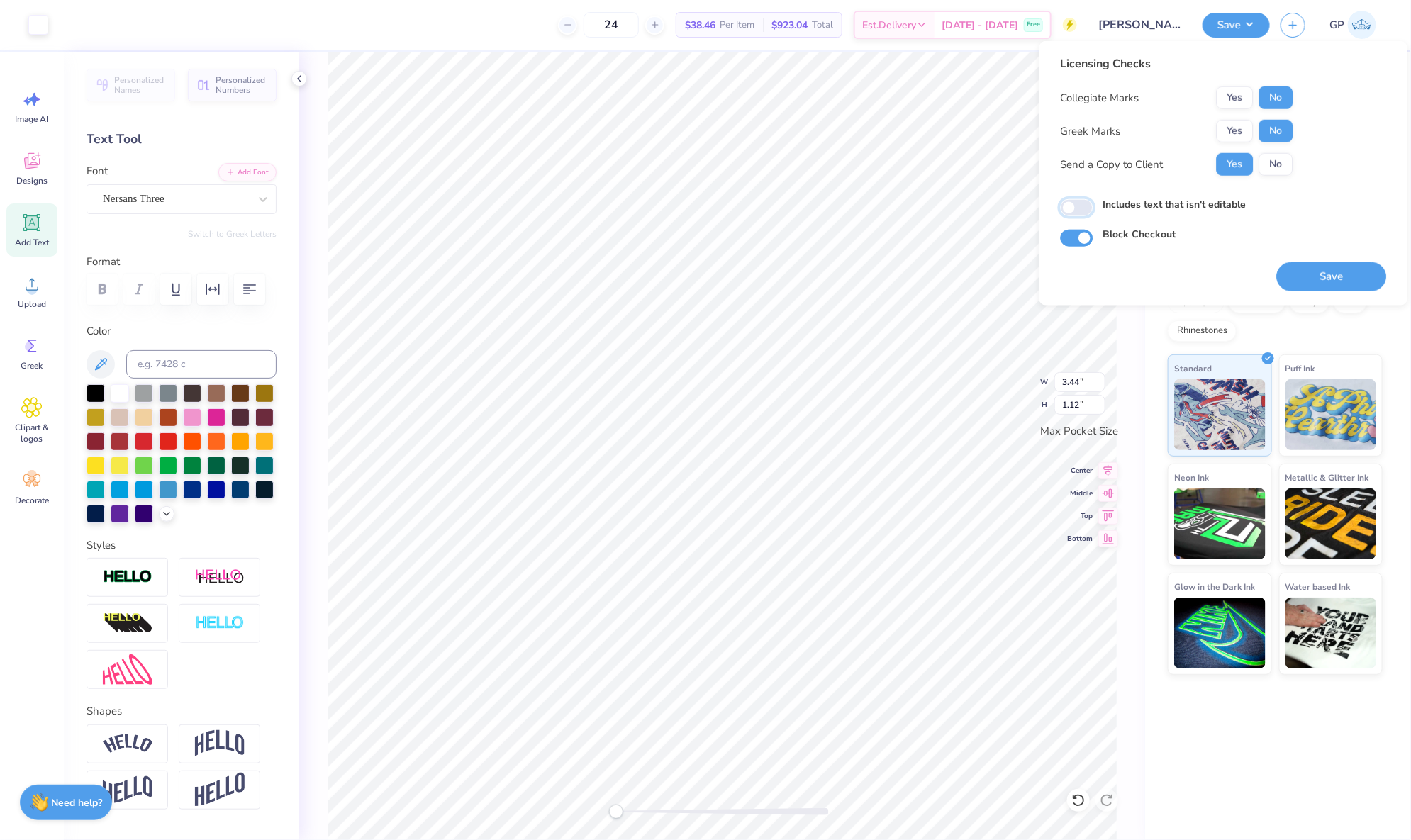
click at [1087, 211] on input "Includes text that isn't editable" at bounding box center [1077, 207] width 33 height 17
checkbox input "true"
click at [1304, 272] on button "Save" at bounding box center [1332, 277] width 110 height 29
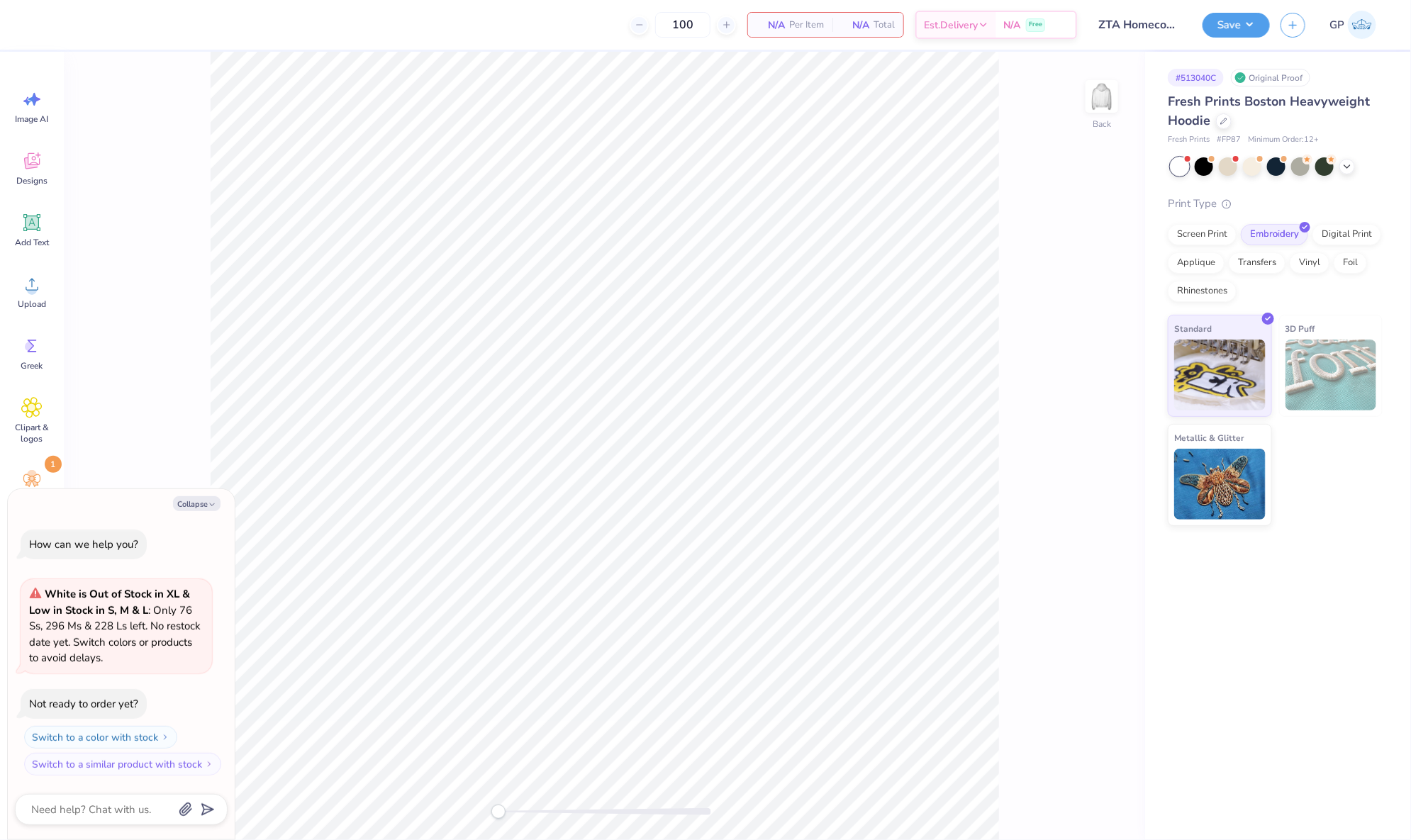
type textarea "x"
